Goal: Task Accomplishment & Management: Use online tool/utility

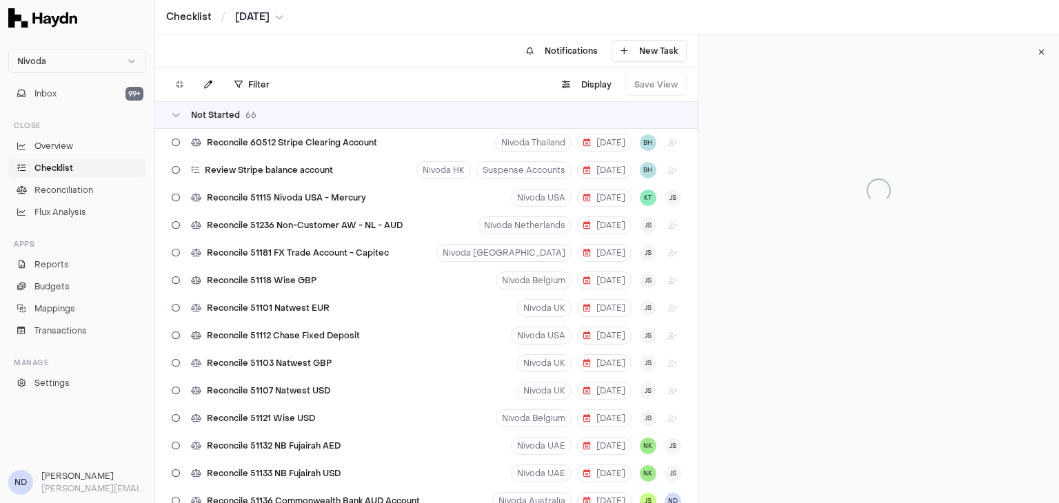
scroll to position [2106, 0]
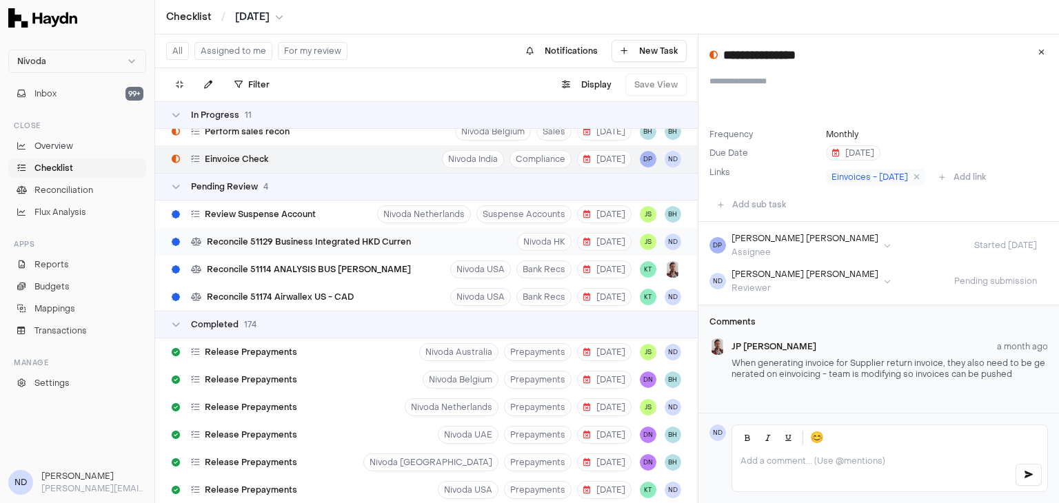
click at [272, 241] on span "Reconcile 51129 Business Integrated HKD Curren" at bounding box center [309, 241] width 204 height 11
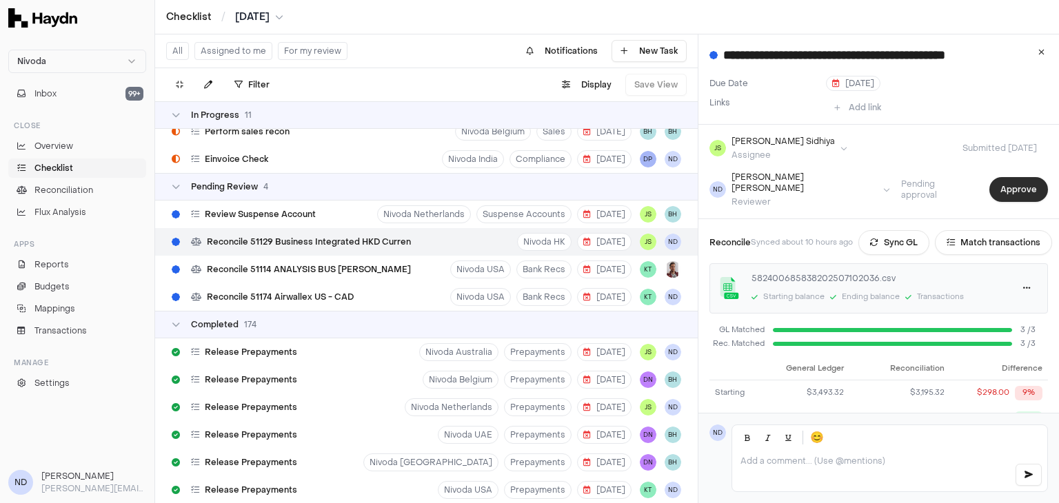
click at [1009, 187] on button "Approve" at bounding box center [1018, 189] width 59 height 25
click at [320, 292] on span "Reconcile 51174 Airwallex US - CAD" at bounding box center [280, 297] width 147 height 11
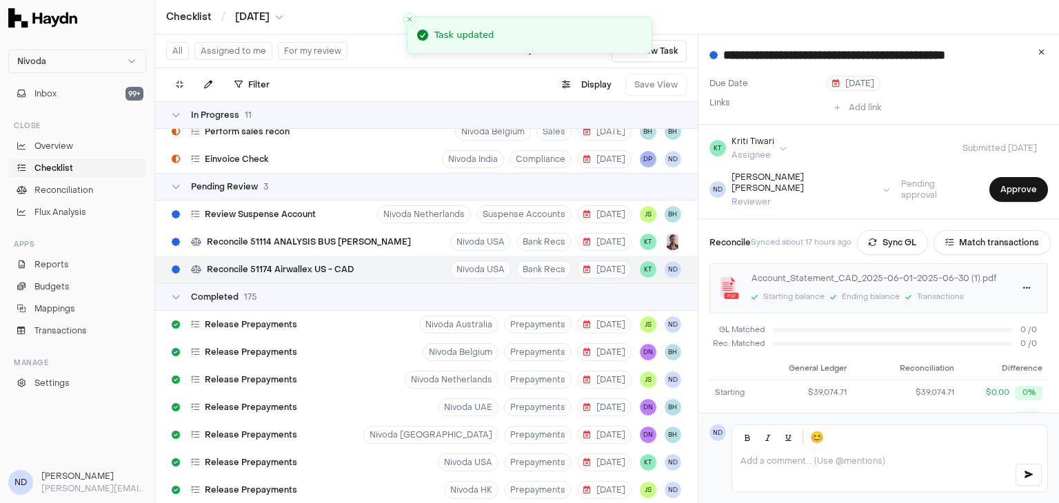
type input "**********"
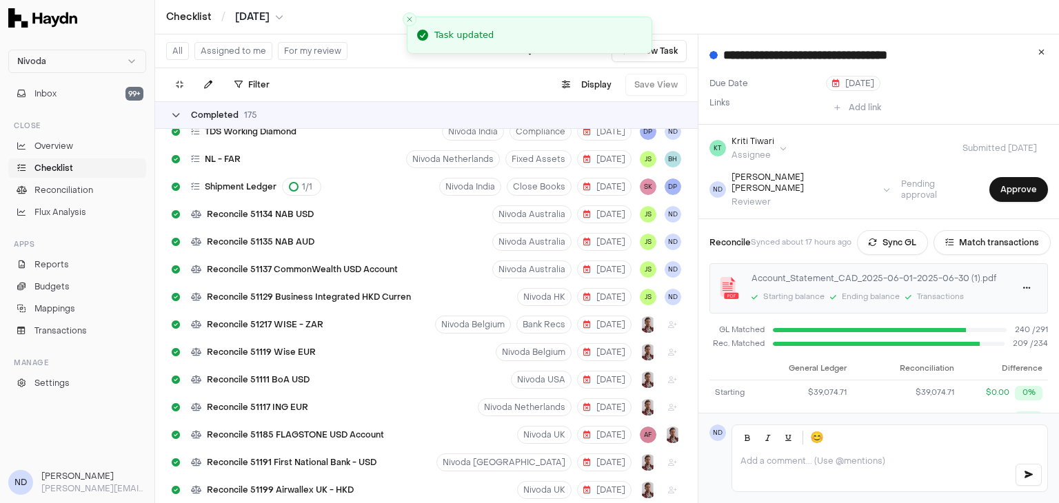
click at [176, 116] on icon at bounding box center [176, 115] width 8 height 8
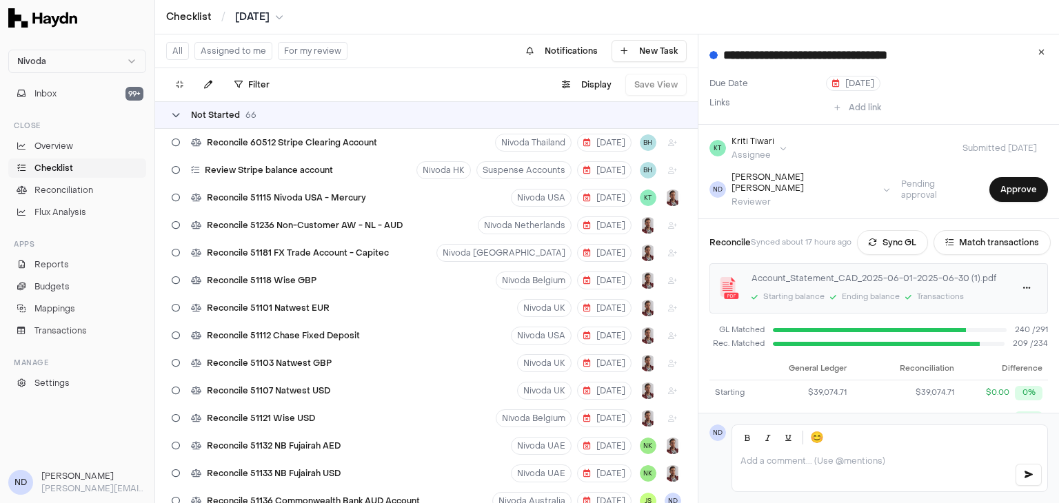
click at [175, 118] on icon at bounding box center [176, 115] width 8 height 8
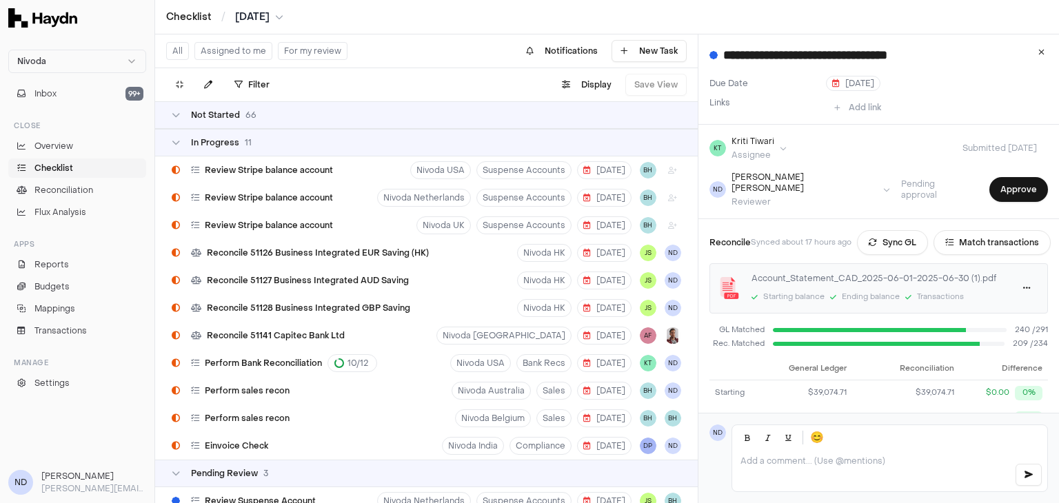
click at [170, 139] on div "In Progress 11" at bounding box center [426, 143] width 542 height 28
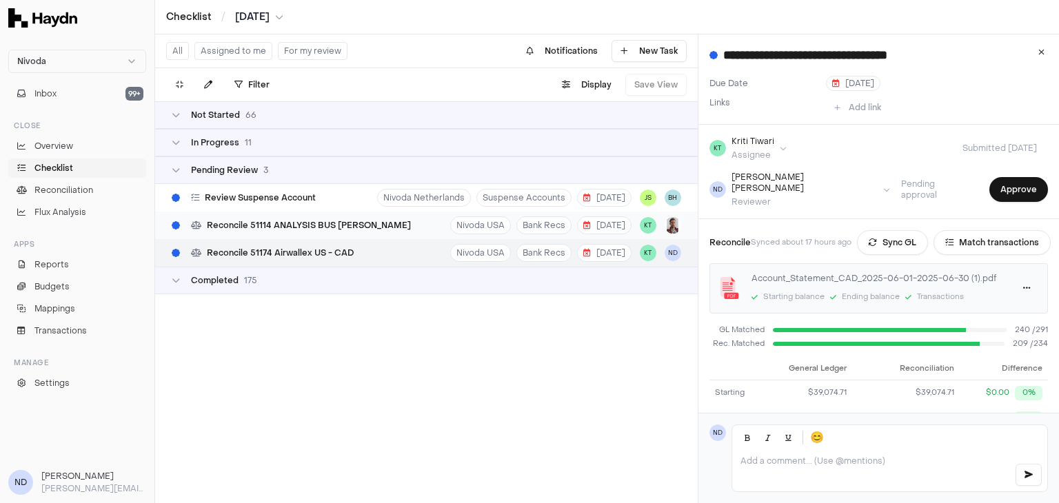
click at [309, 227] on span "Reconcile 51114 ANALYSIS BUS [PERSON_NAME]" at bounding box center [309, 225] width 204 height 11
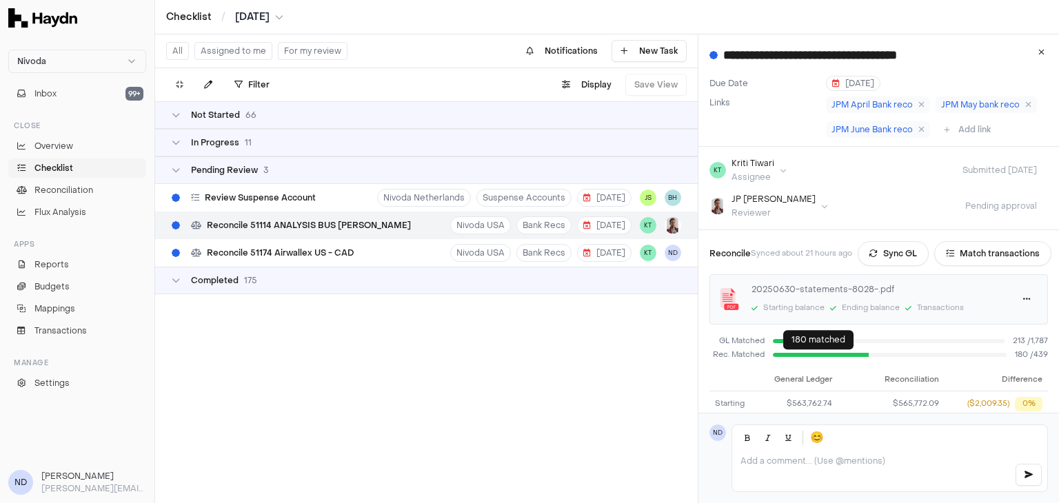
scroll to position [119, 0]
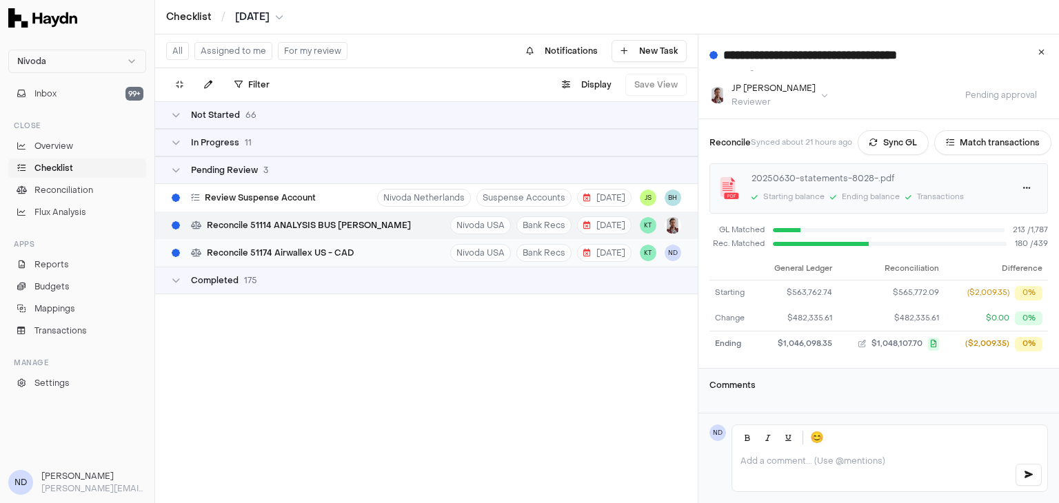
click at [416, 251] on div "Reconcile 51174 Airwallex US - CAD Nivoda USA Bank Recs [DATE] KT ND" at bounding box center [426, 253] width 542 height 28
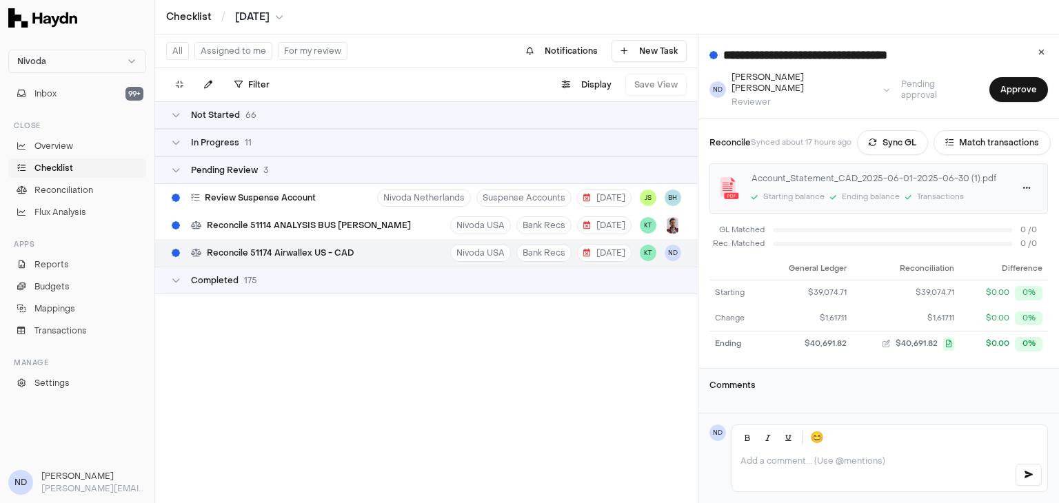
scroll to position [97, 0]
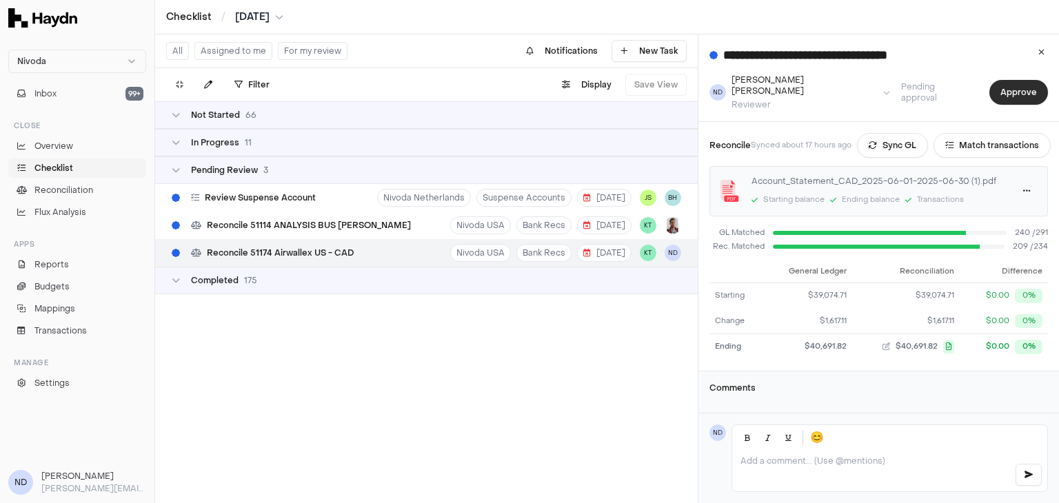
click at [1001, 87] on button "Approve" at bounding box center [1018, 92] width 59 height 25
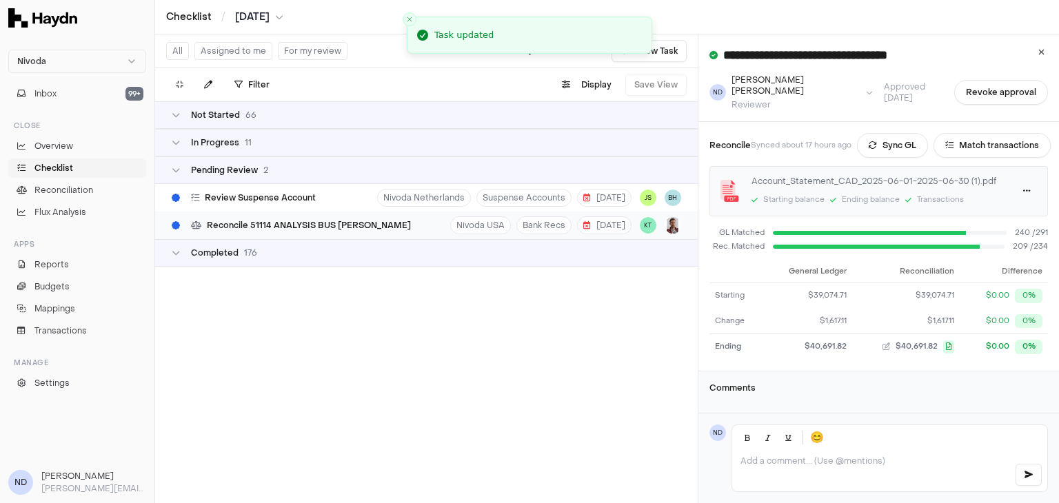
click at [413, 226] on div "Reconcile 51114 ANALYSIS BUS [PERSON_NAME] Nivoda USA Bank Recs [DATE] KT" at bounding box center [426, 226] width 542 height 28
type input "**********"
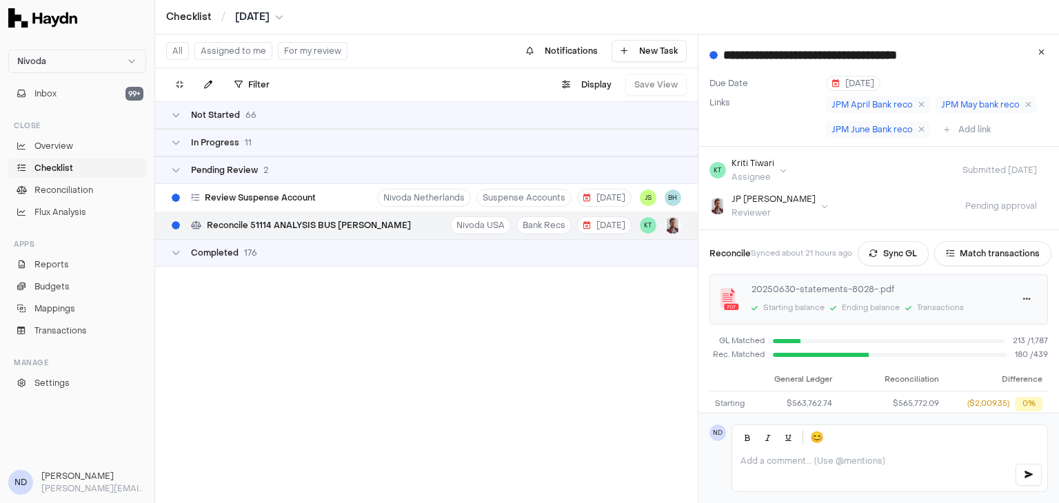
click at [81, 167] on link "Checklist" at bounding box center [77, 168] width 138 height 19
